Goal: Check status: Check status

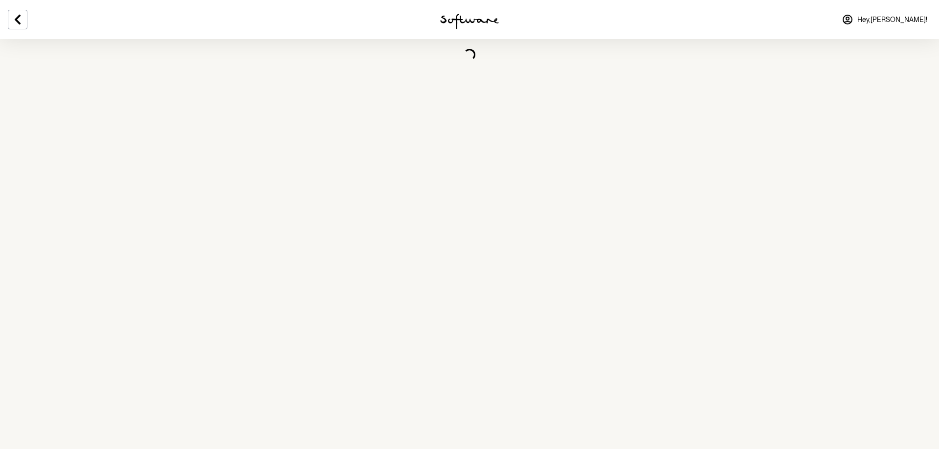
drag, startPoint x: 501, startPoint y: 18, endPoint x: 407, endPoint y: 27, distance: 94.3
click at [407, 27] on div at bounding box center [469, 19] width 313 height 39
click at [469, 26] on img at bounding box center [469, 22] width 59 height 16
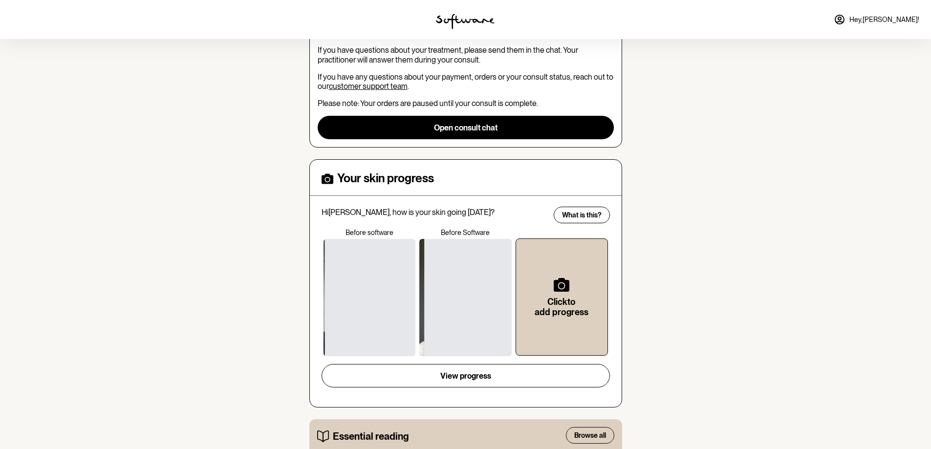
scroll to position [49, 0]
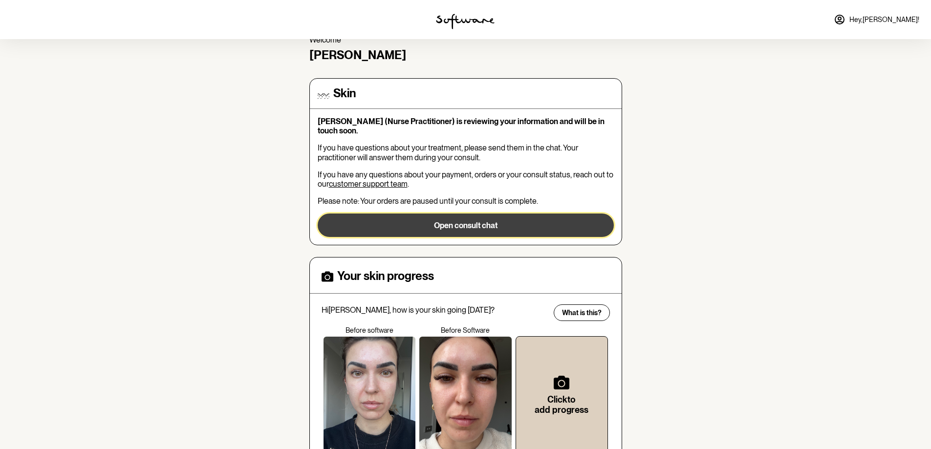
click at [429, 226] on button "Open consult chat" at bounding box center [466, 225] width 296 height 23
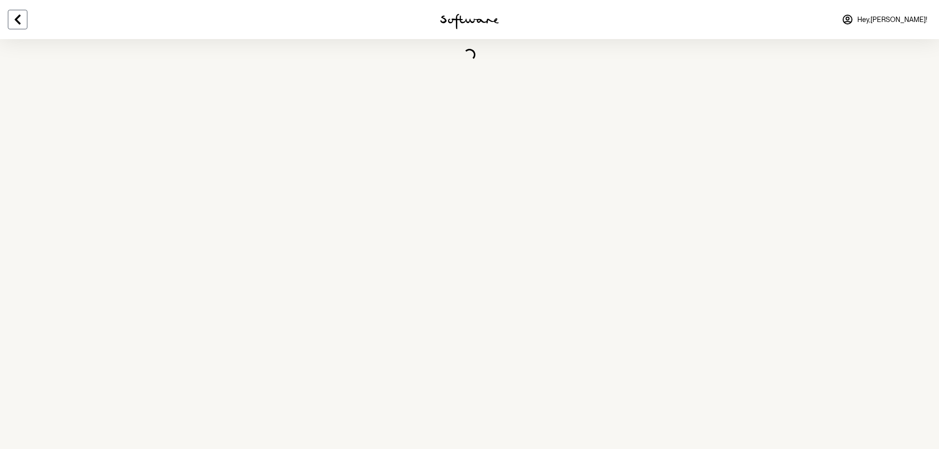
click at [13, 19] on icon at bounding box center [18, 20] width 12 height 12
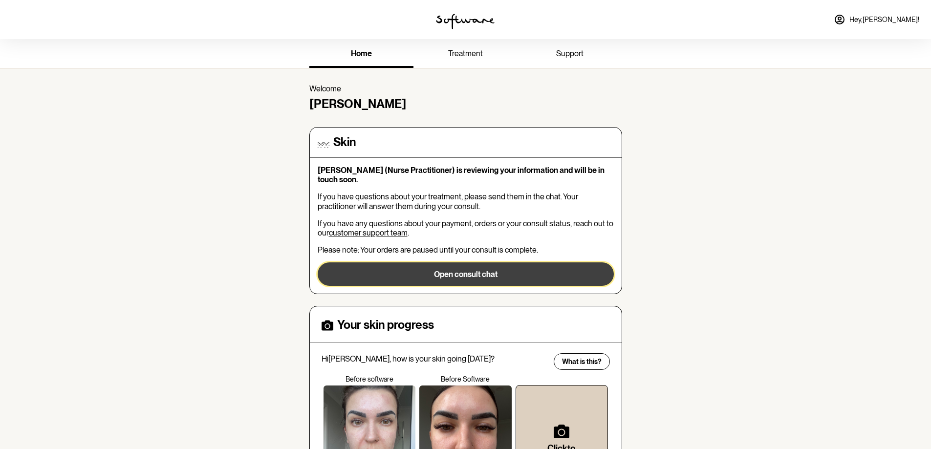
click at [414, 272] on button "Open consult chat" at bounding box center [466, 274] width 296 height 23
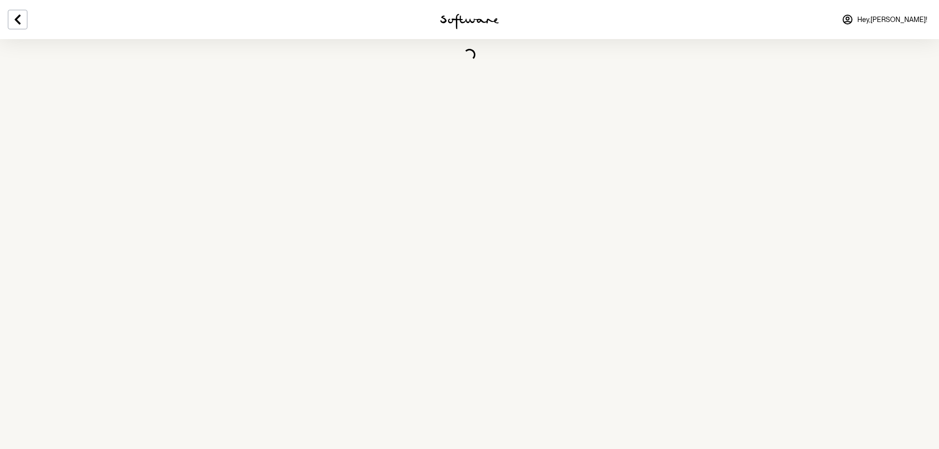
click at [488, 16] on img at bounding box center [469, 22] width 59 height 16
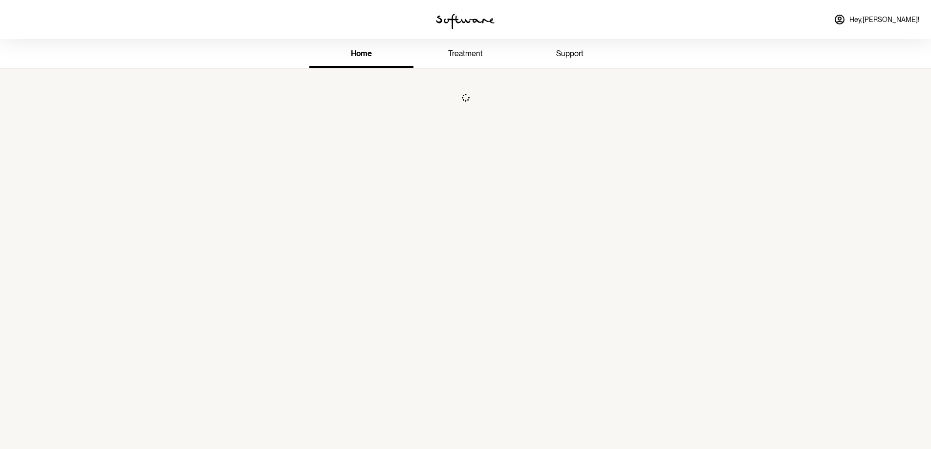
click at [482, 49] on span "treatment" at bounding box center [465, 53] width 35 height 9
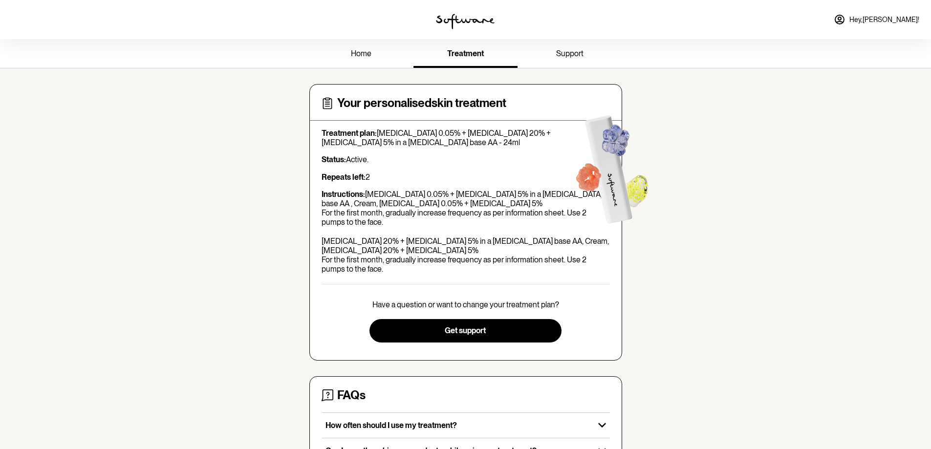
click at [370, 56] on span "home" at bounding box center [361, 53] width 21 height 9
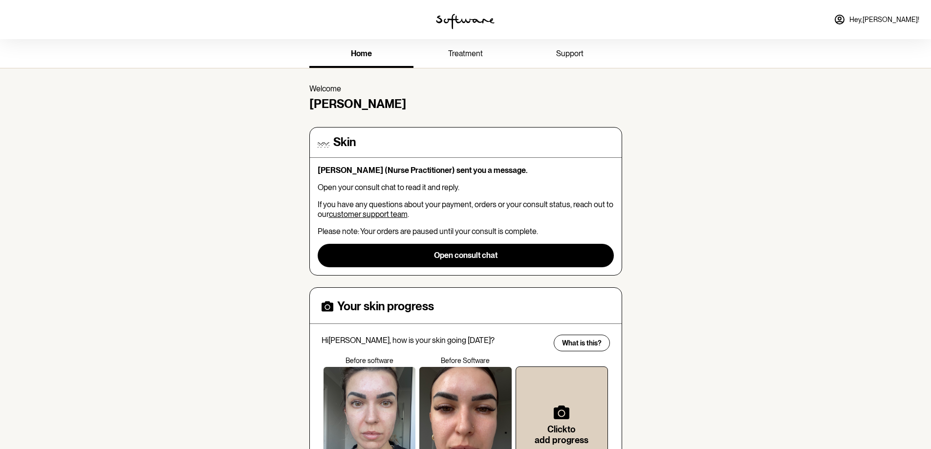
scroll to position [147, 0]
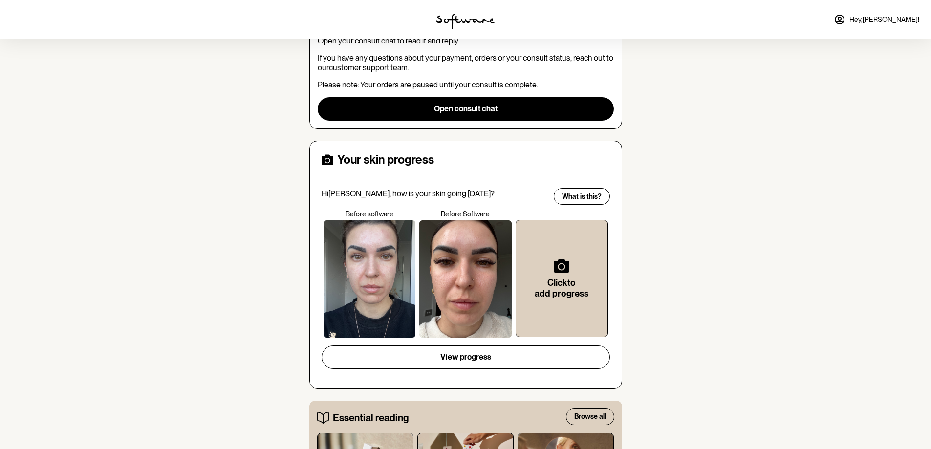
click at [469, 289] on div at bounding box center [465, 278] width 92 height 117
click at [344, 286] on div at bounding box center [370, 278] width 92 height 117
click at [448, 291] on div at bounding box center [465, 278] width 92 height 117
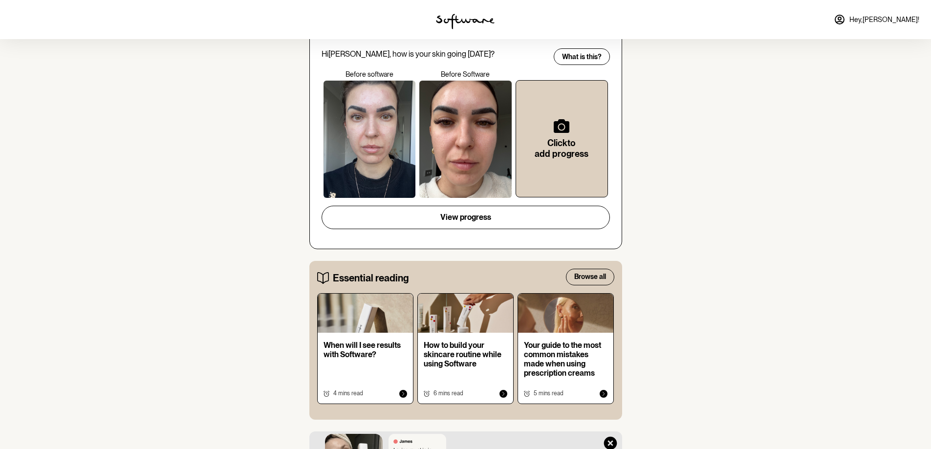
scroll to position [293, 0]
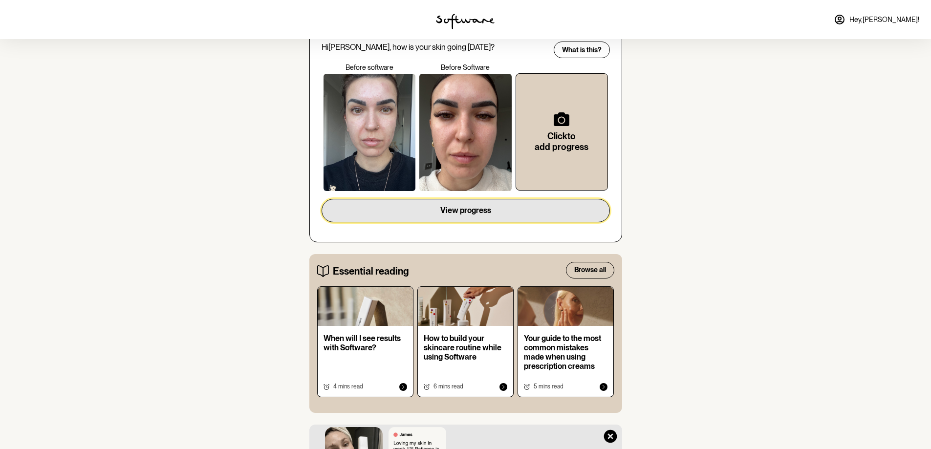
click at [461, 210] on span "View progress" at bounding box center [465, 210] width 51 height 9
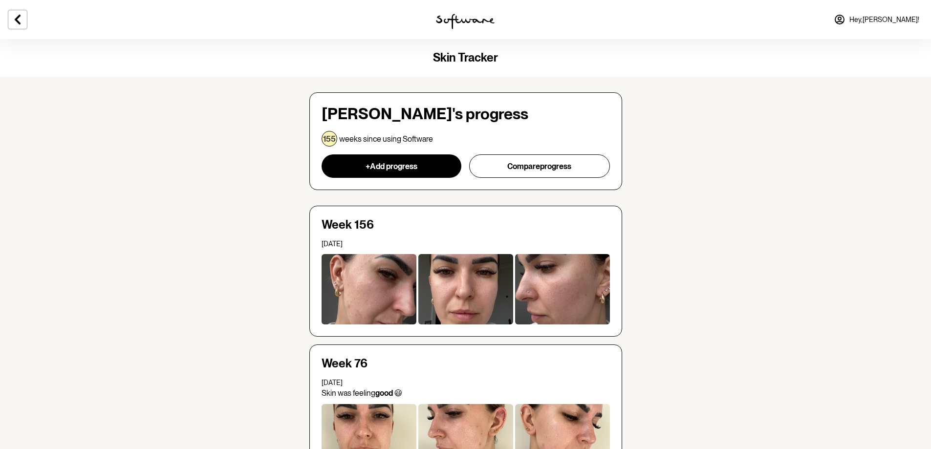
click at [358, 293] on div at bounding box center [369, 289] width 95 height 70
click at [595, 294] on div at bounding box center [562, 289] width 95 height 70
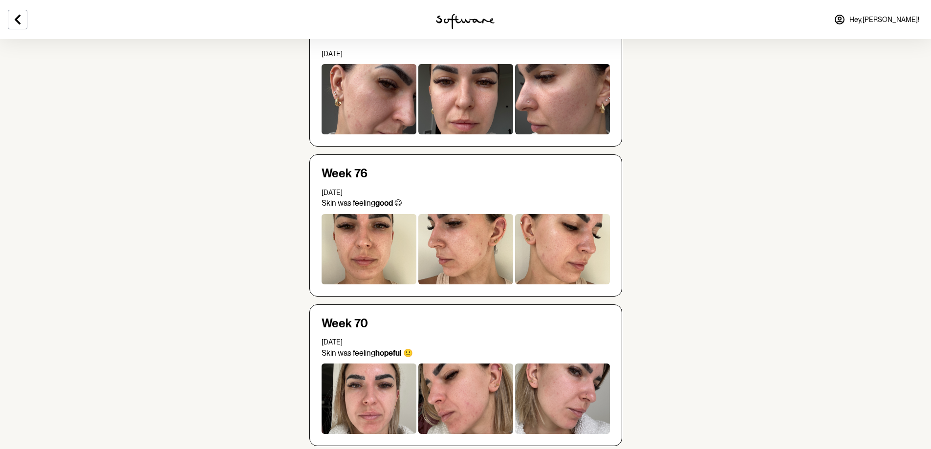
scroll to position [196, 0]
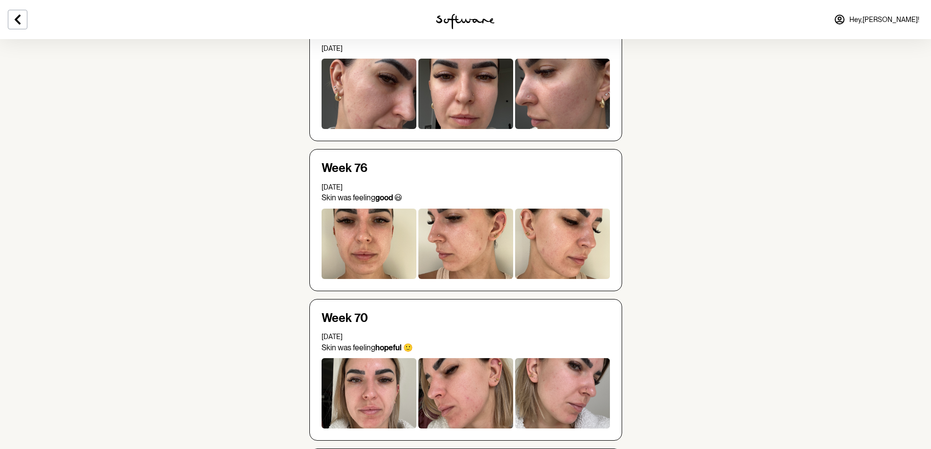
click at [558, 250] on div at bounding box center [562, 244] width 95 height 70
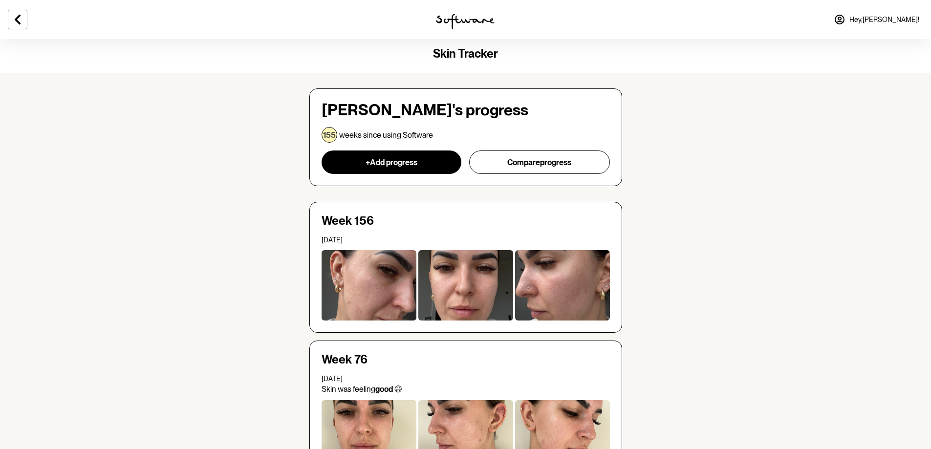
scroll to position [0, 0]
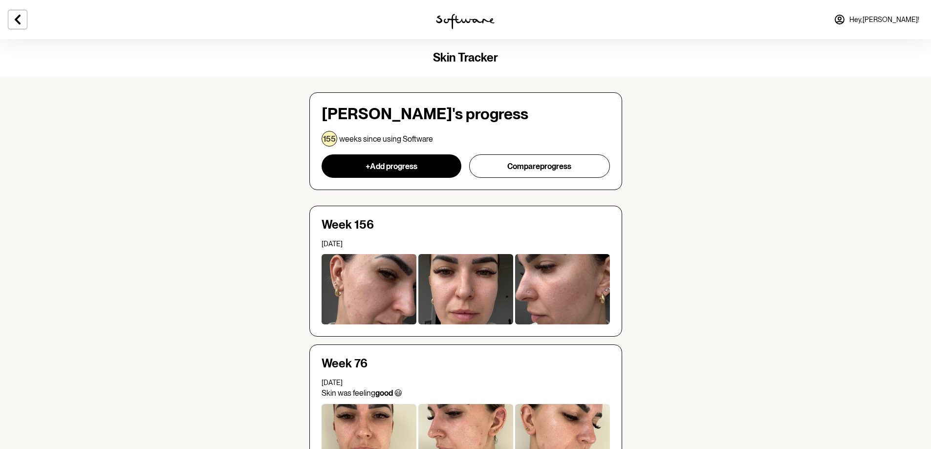
click at [374, 140] on p "weeks since using Software" at bounding box center [386, 138] width 94 height 9
